Goal: Check status: Check status

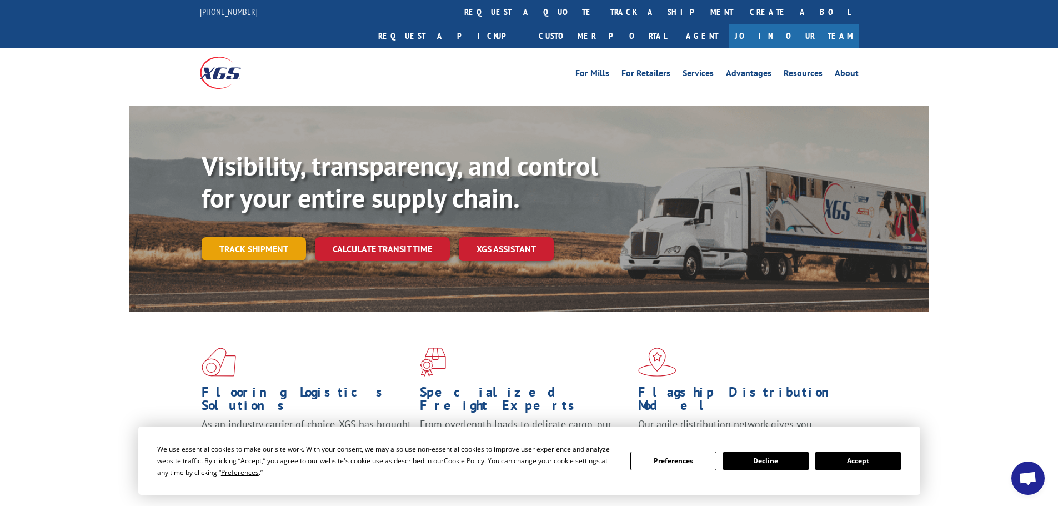
click at [271, 237] on link "Track shipment" at bounding box center [254, 248] width 104 height 23
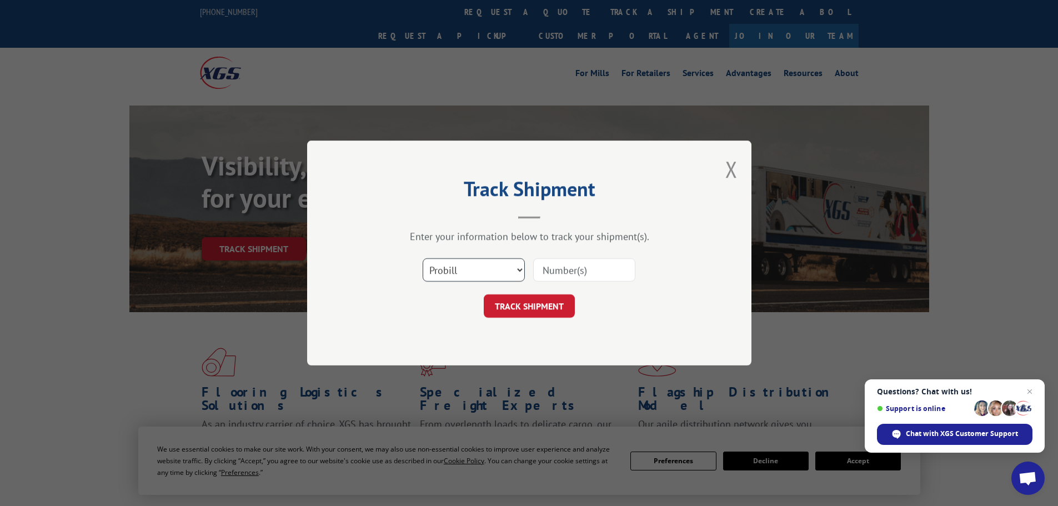
click at [471, 266] on select "Select category... Probill BOL PO" at bounding box center [473, 269] width 102 height 23
click at [422, 258] on select "Select category... Probill BOL PO" at bounding box center [473, 269] width 102 height 23
click at [567, 269] on input at bounding box center [584, 269] width 102 height 23
type input "16780738"
click at [547, 311] on button "TRACK SHIPMENT" at bounding box center [529, 305] width 91 height 23
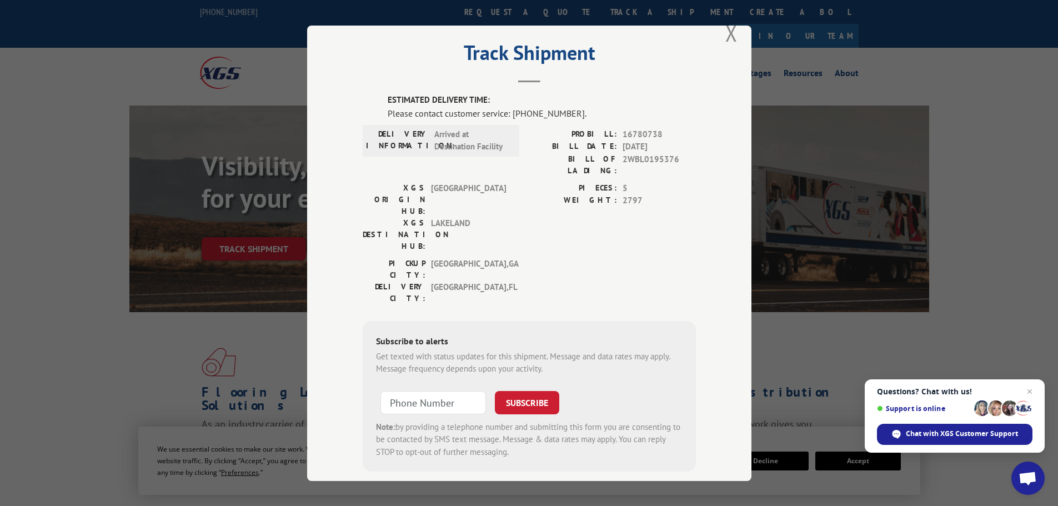
scroll to position [23, 0]
click at [393, 389] on input "+1 (___) ___-____" at bounding box center [432, 400] width 105 height 23
type input "[PHONE_NUMBER]"
click at [521, 389] on button "SUBSCRIBE" at bounding box center [527, 400] width 64 height 23
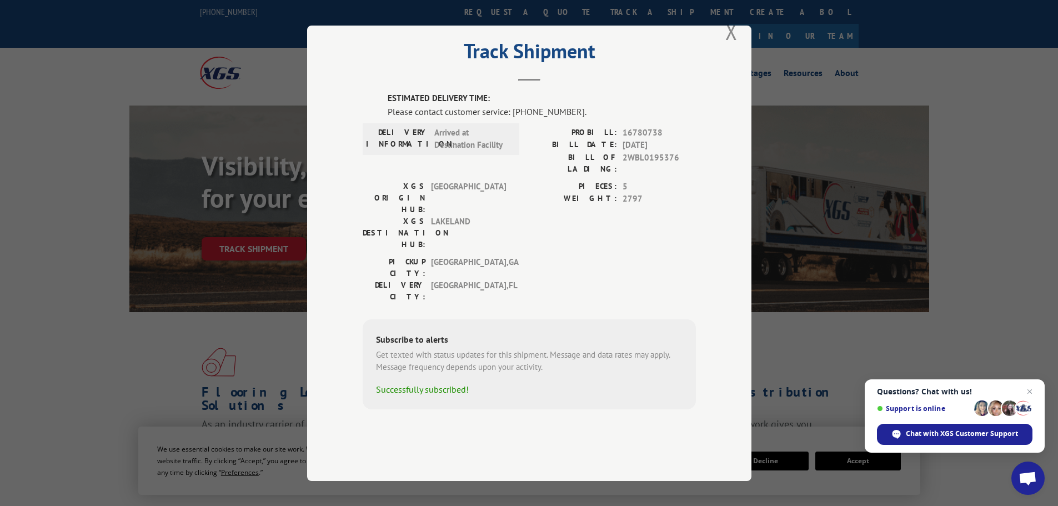
scroll to position [0, 0]
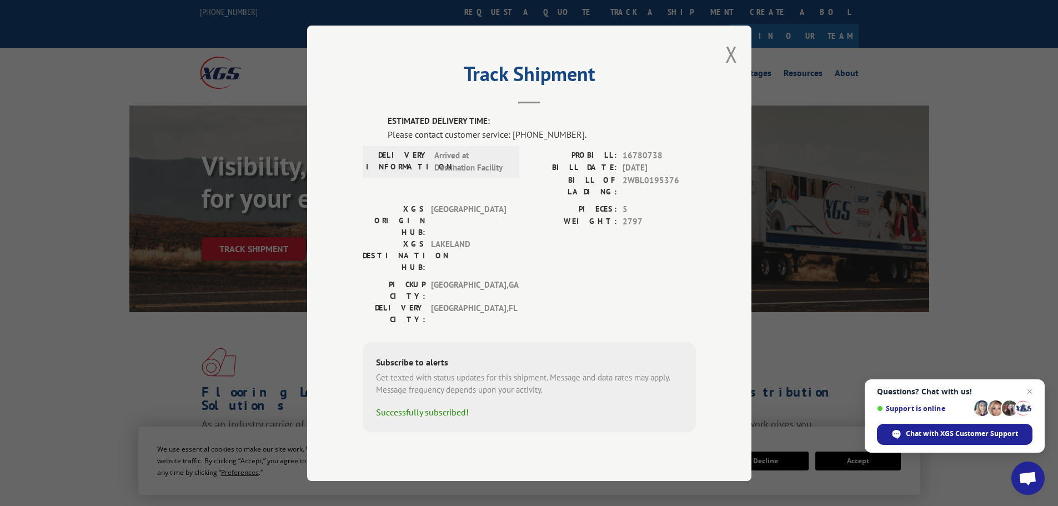
click at [726, 69] on button "Close modal" at bounding box center [731, 53] width 12 height 29
